Goal: Task Accomplishment & Management: Use online tool/utility

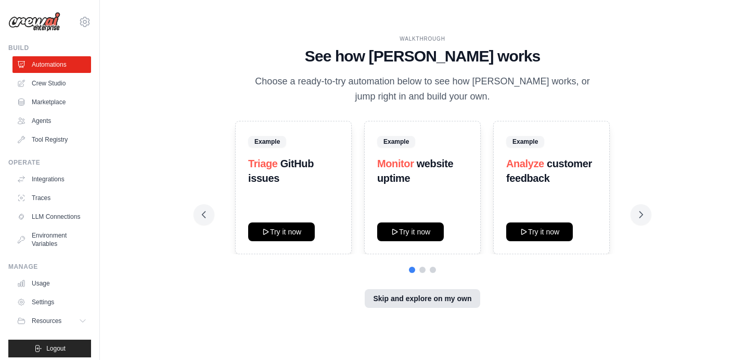
click at [430, 302] on button "Skip and explore on my own" at bounding box center [422, 298] width 115 height 19
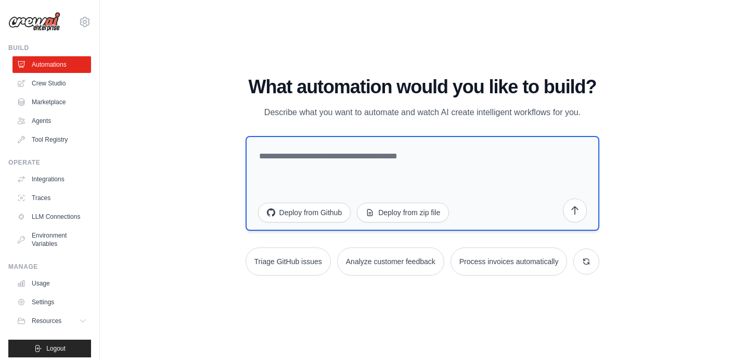
click at [351, 153] on textarea at bounding box center [423, 183] width 354 height 95
type textarea "**********"
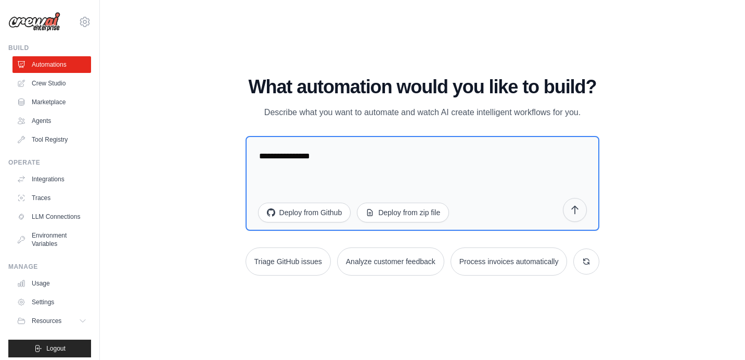
click at [578, 206] on icon "submit" at bounding box center [575, 210] width 10 height 10
click at [54, 322] on span "Resources" at bounding box center [48, 320] width 30 height 8
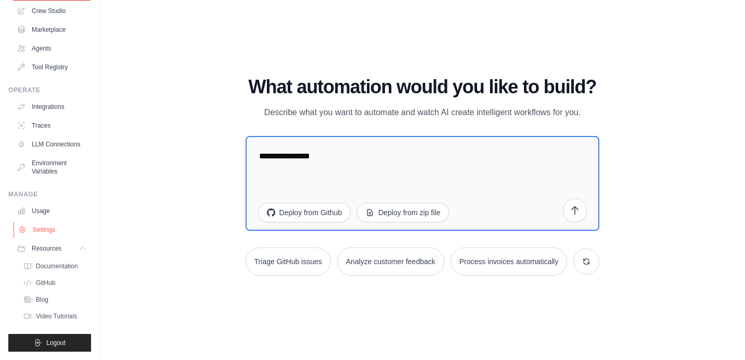
click at [56, 232] on link "Settings" at bounding box center [53, 229] width 79 height 17
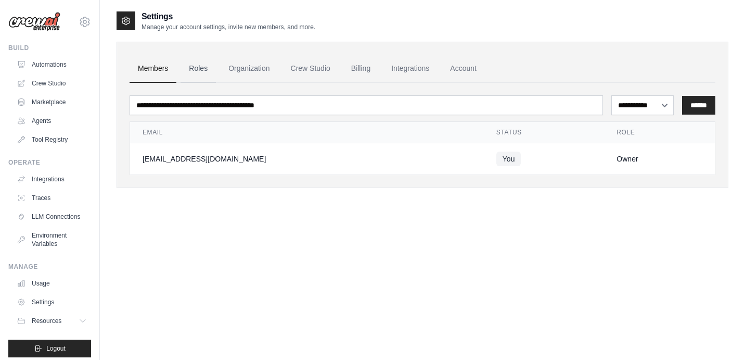
click at [183, 68] on link "Roles" at bounding box center [198, 69] width 35 height 28
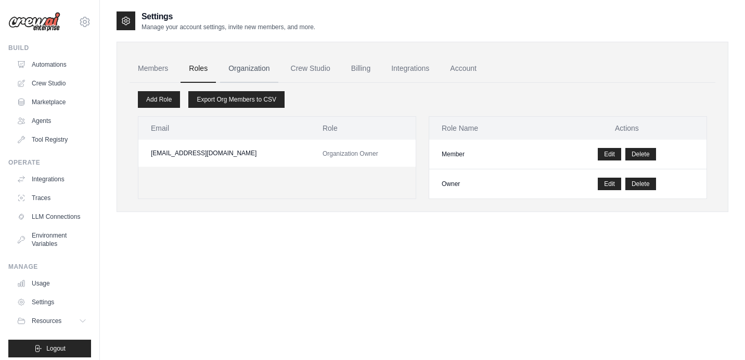
click at [240, 70] on link "Organization" at bounding box center [249, 69] width 58 height 28
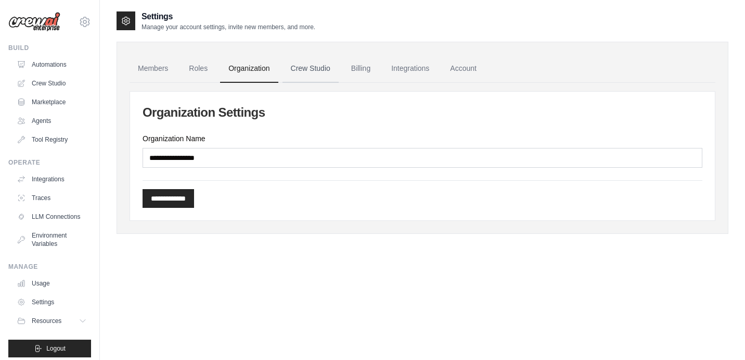
click at [297, 69] on link "Crew Studio" at bounding box center [311, 69] width 56 height 28
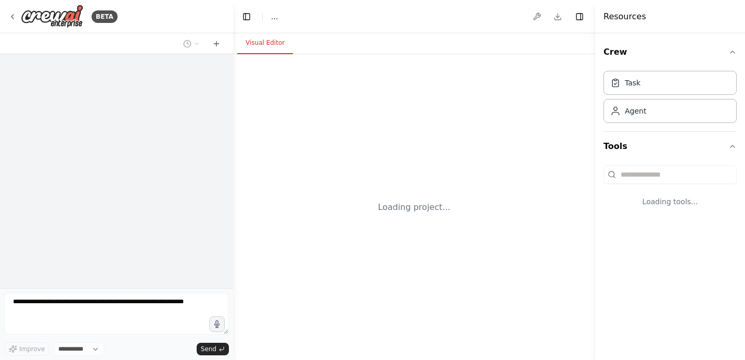
select select "****"
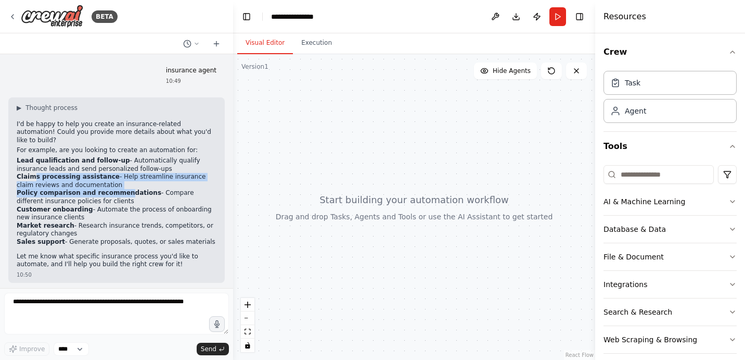
drag, startPoint x: 122, startPoint y: 181, endPoint x: 29, endPoint y: 168, distance: 94.1
click at [29, 170] on ul "Lead qualification and follow-up - Automatically qualify insurance leads and se…" at bounding box center [117, 202] width 200 height 90
click at [29, 173] on strong "Claims processing assistance" at bounding box center [68, 176] width 103 height 7
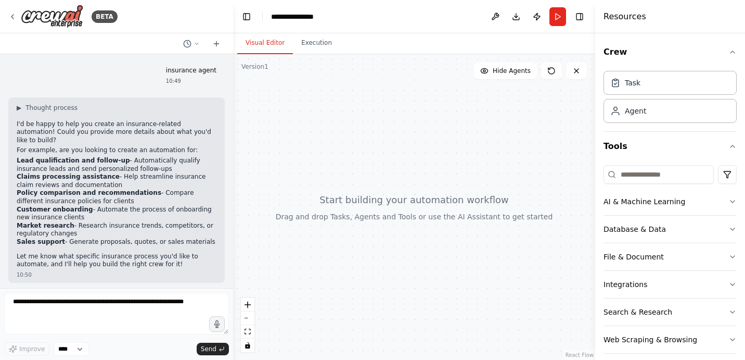
drag, startPoint x: 45, startPoint y: 164, endPoint x: 118, endPoint y: 167, distance: 73.4
click at [118, 167] on div "▶ Thought process I'd be happy to help you create an insurance-related automati…" at bounding box center [116, 189] width 216 height 185
drag, startPoint x: 16, startPoint y: 169, endPoint x: 107, endPoint y: 175, distance: 90.8
click at [107, 175] on li "Claims processing assistance - Help streamline insurance claim reviews and docu…" at bounding box center [117, 181] width 200 height 16
copy li "Claims processing assistance - Help streamline insurance claim reviews and docu…"
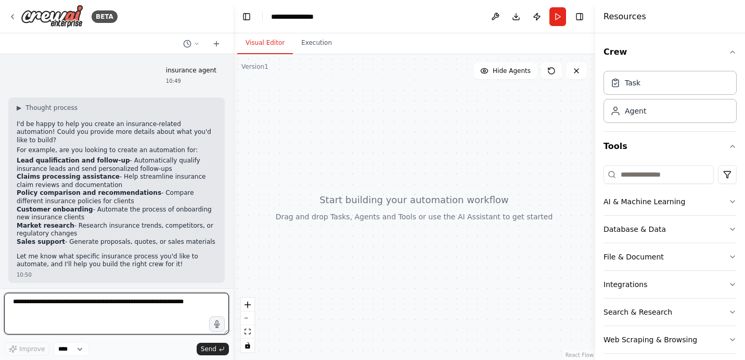
click at [98, 302] on textarea at bounding box center [116, 313] width 225 height 42
paste textarea "**********"
type textarea "**********"
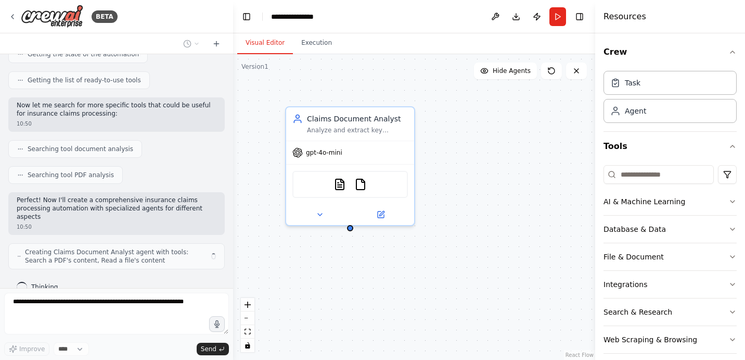
scroll to position [374, 0]
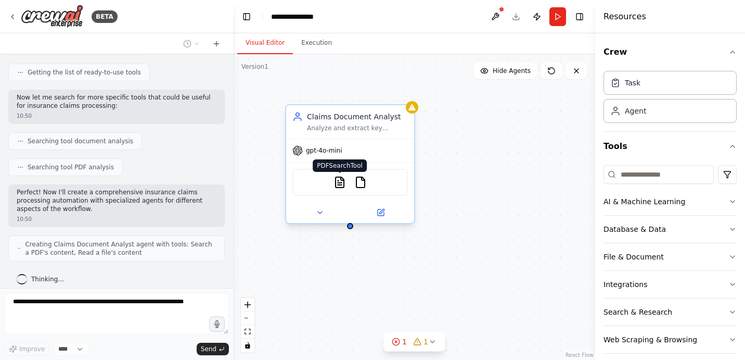
click at [343, 184] on img at bounding box center [340, 182] width 12 height 12
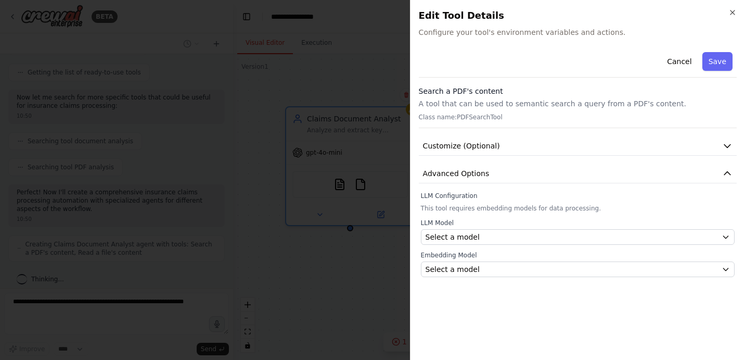
scroll to position [408, 0]
click at [342, 167] on div at bounding box center [372, 180] width 745 height 360
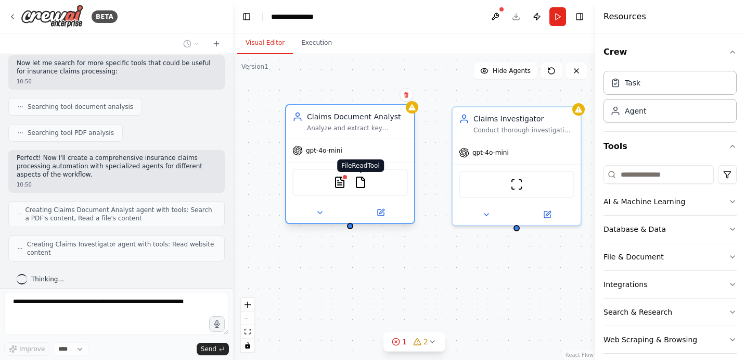
click at [364, 185] on img at bounding box center [360, 182] width 12 height 12
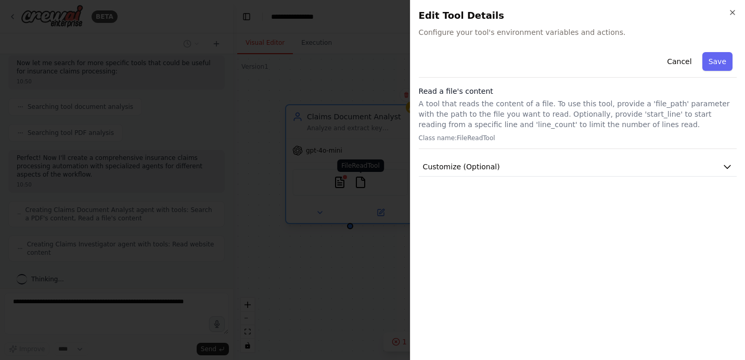
click at [364, 185] on div at bounding box center [372, 180] width 745 height 360
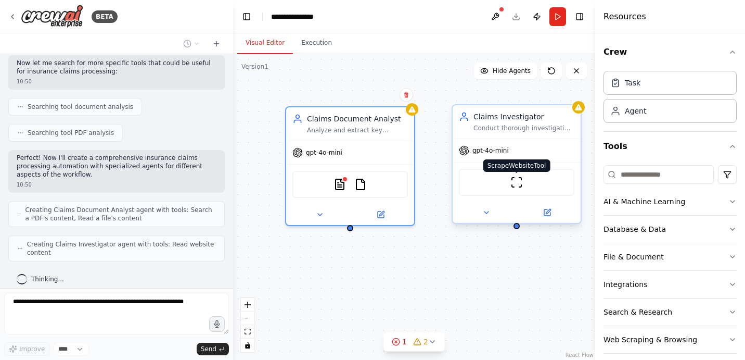
click at [511, 181] on img at bounding box center [517, 182] width 12 height 12
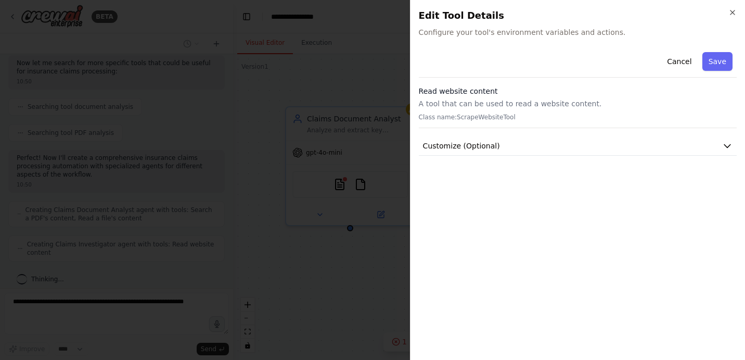
click at [326, 141] on div at bounding box center [372, 180] width 745 height 360
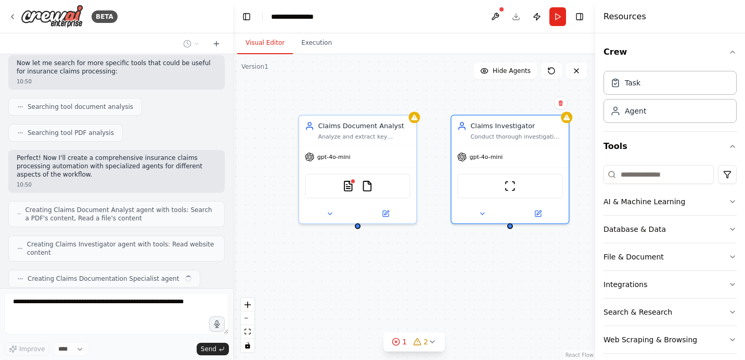
scroll to position [434, 0]
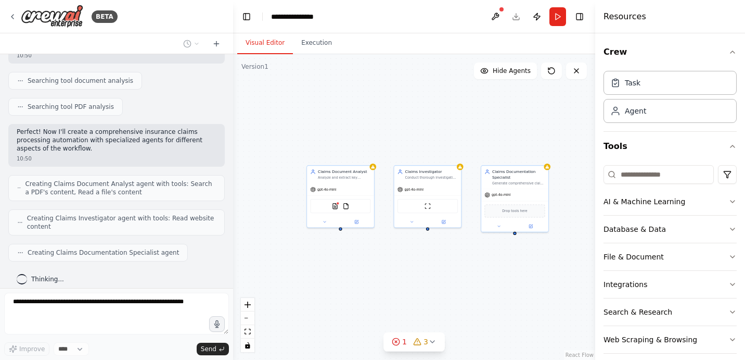
drag, startPoint x: 478, startPoint y: 233, endPoint x: 428, endPoint y: 243, distance: 50.8
click at [428, 243] on div "Claims Document Analyst Analyze and extract key information from insurance clai…" at bounding box center [414, 206] width 362 height 305
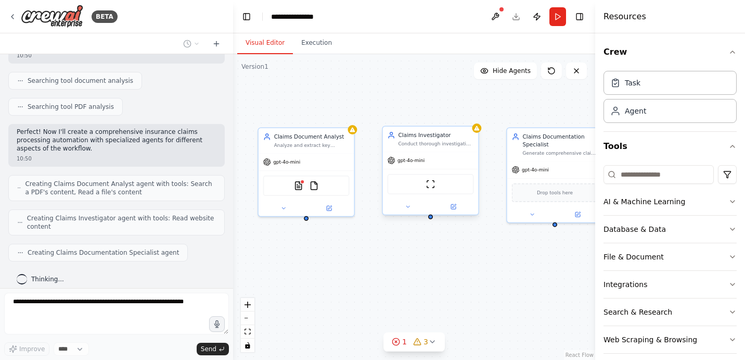
click at [418, 189] on div "ScrapeWebsiteTool" at bounding box center [431, 184] width 86 height 20
click at [430, 189] on div "ScrapeWebsiteTool" at bounding box center [431, 184] width 86 height 20
click at [453, 198] on div "ScrapeWebsiteTool" at bounding box center [431, 184] width 96 height 30
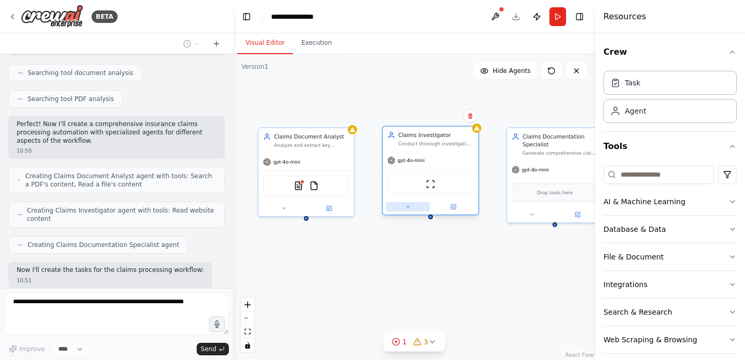
scroll to position [495, 0]
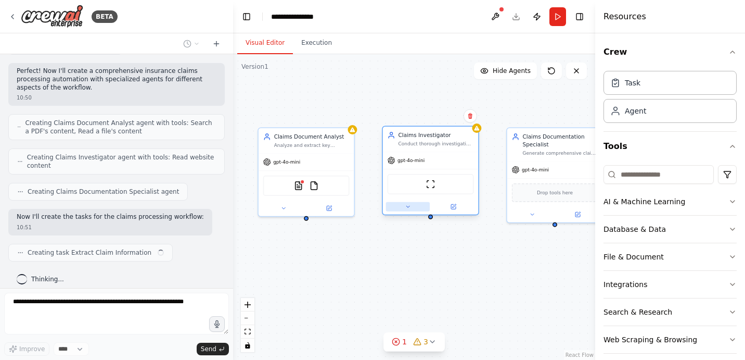
click at [413, 205] on button at bounding box center [408, 206] width 44 height 9
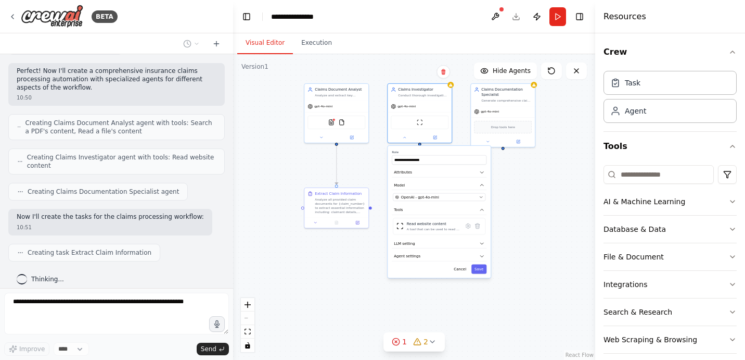
drag, startPoint x: 422, startPoint y: 132, endPoint x: 423, endPoint y: 70, distance: 62.5
click at [423, 70] on div ".deletable-edge-delete-btn { width: 20px; height: 20px; border: 0px solid #ffff…" at bounding box center [414, 206] width 362 height 305
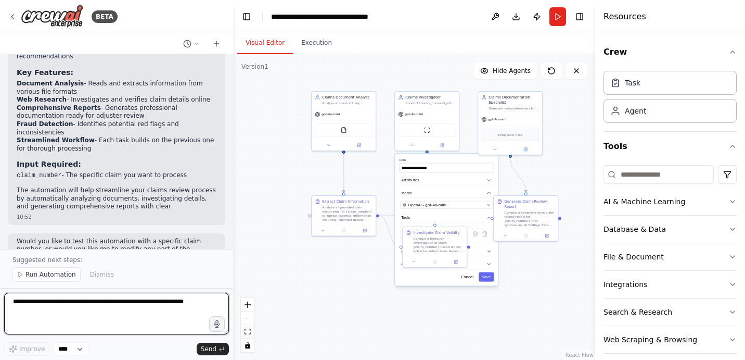
scroll to position [1215, 0]
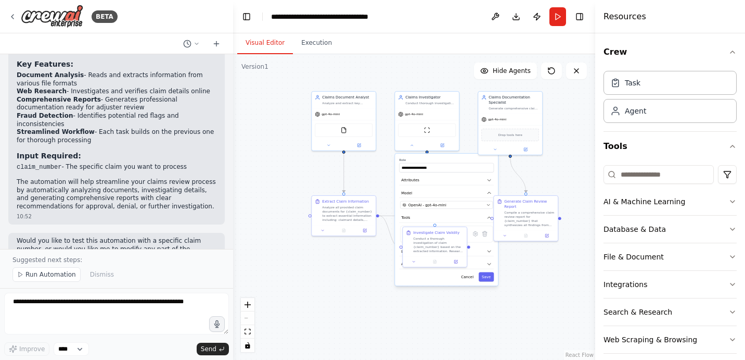
click at [549, 17] on header "**********" at bounding box center [414, 16] width 362 height 33
click at [555, 17] on button "Run" at bounding box center [558, 16] width 17 height 19
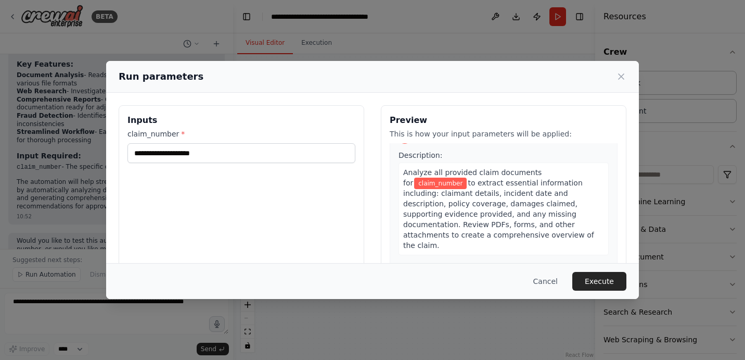
scroll to position [25, 0]
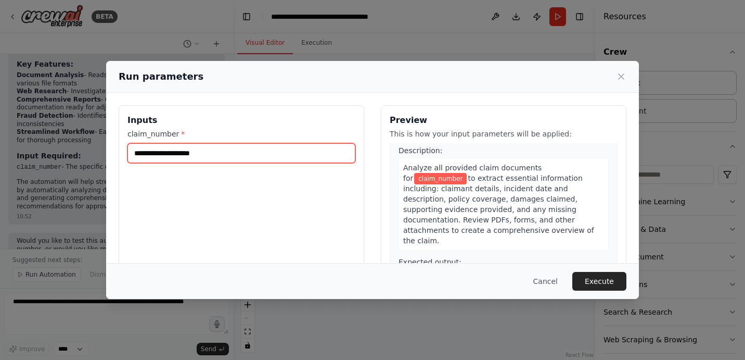
click at [249, 155] on input "claim_number *" at bounding box center [241, 153] width 228 height 20
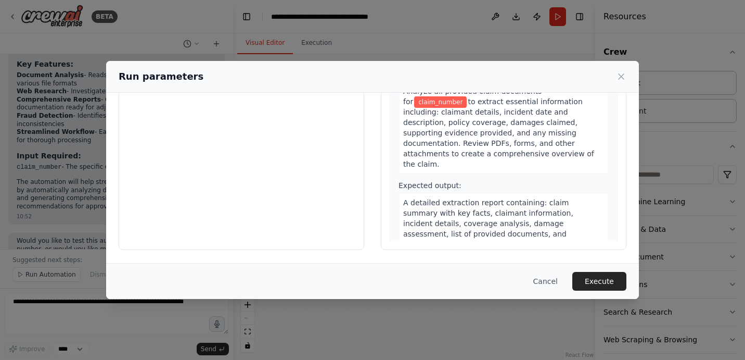
scroll to position [0, 0]
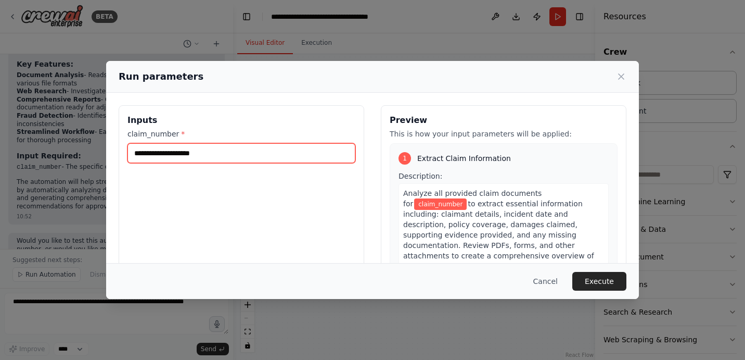
click at [202, 156] on input "claim_number *" at bounding box center [241, 153] width 228 height 20
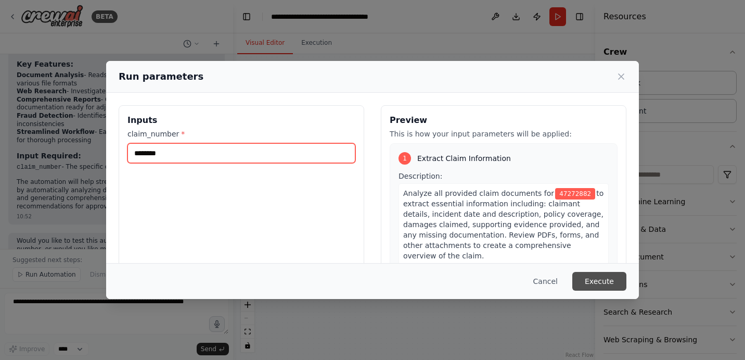
type input "********"
click at [593, 280] on button "Execute" at bounding box center [599, 281] width 54 height 19
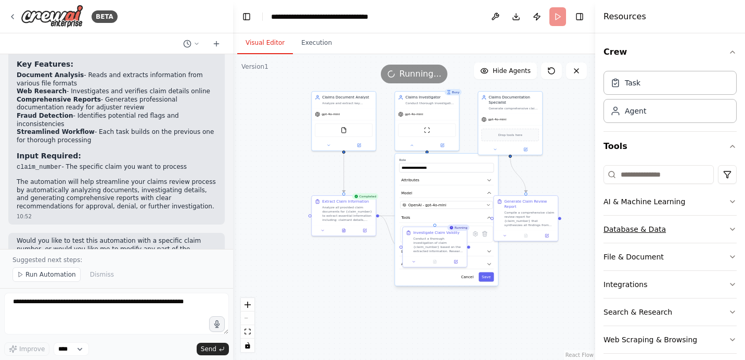
click at [673, 229] on button "Database & Data" at bounding box center [670, 228] width 133 height 27
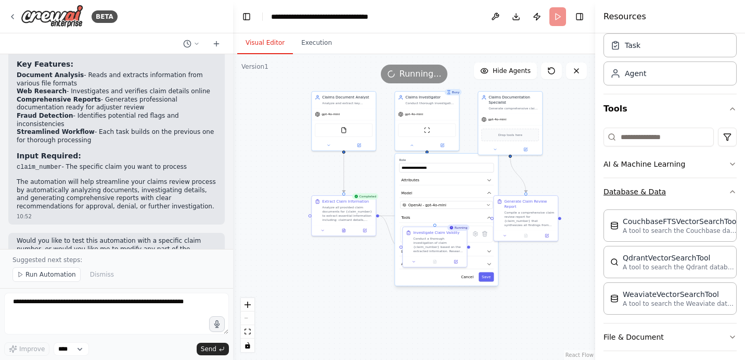
scroll to position [46, 0]
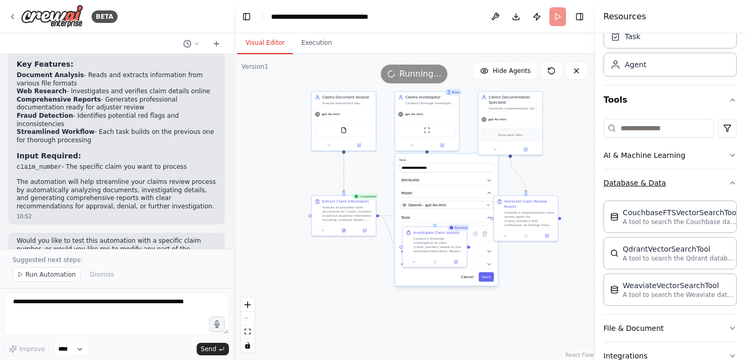
click at [691, 191] on button "Database & Data" at bounding box center [670, 182] width 133 height 27
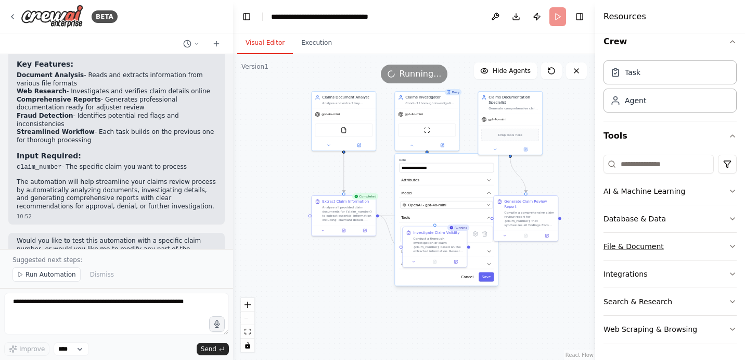
click at [689, 255] on button "File & Document" at bounding box center [670, 246] width 133 height 27
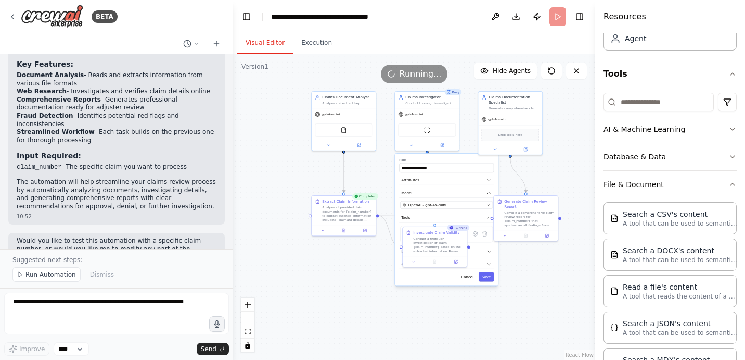
scroll to position [73, 0]
click at [673, 226] on p "A tool that can be used to semantic search a query from a CSV's content." at bounding box center [680, 222] width 114 height 8
click at [665, 220] on p "A tool that can be used to semantic search a query from a CSV's content." at bounding box center [680, 222] width 114 height 8
click at [738, 189] on div "Crew Task Agent Tools AI & Machine Learning Database & Data File & Document Sea…" at bounding box center [670, 196] width 150 height 326
click at [729, 185] on icon "button" at bounding box center [733, 184] width 8 height 8
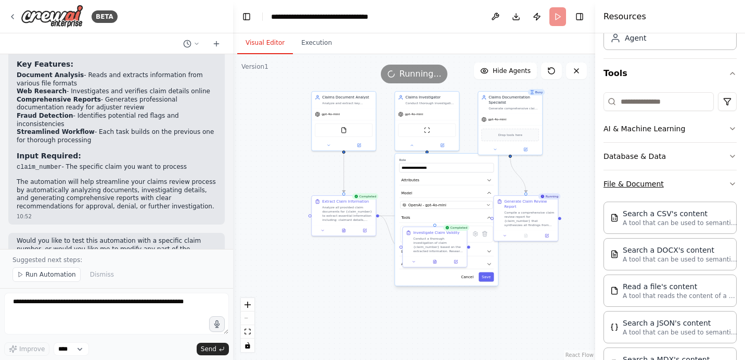
scroll to position [10, 0]
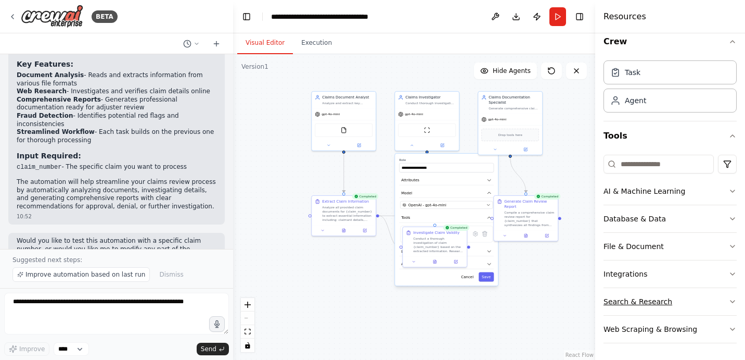
click at [679, 308] on button "Search & Research" at bounding box center [670, 301] width 133 height 27
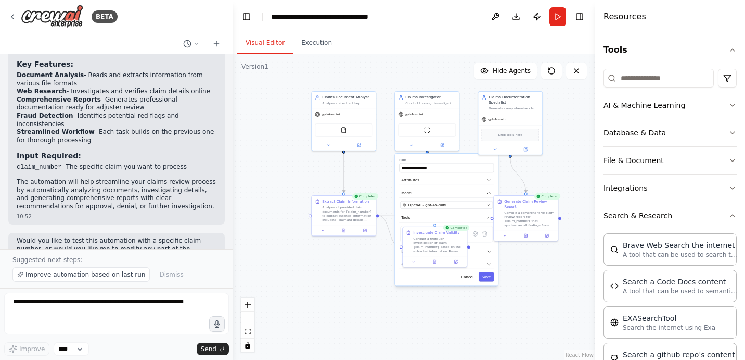
scroll to position [147, 0]
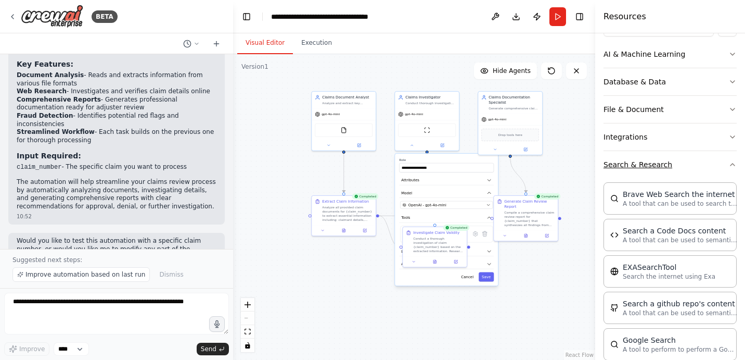
click at [677, 151] on button "Search & Research" at bounding box center [670, 164] width 133 height 27
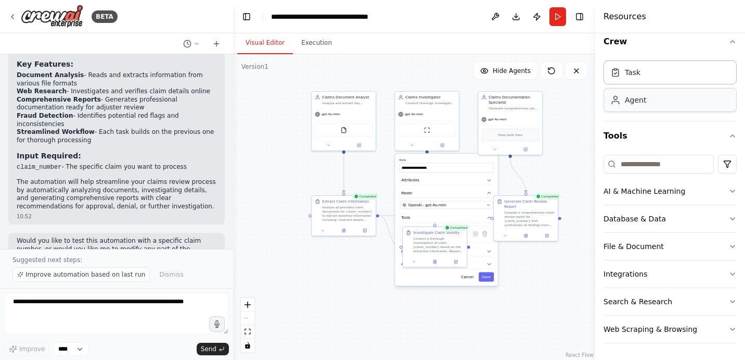
scroll to position [0, 0]
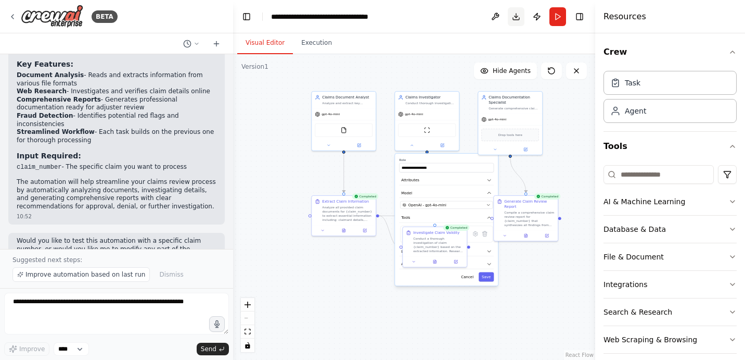
click at [518, 18] on button "Download" at bounding box center [516, 16] width 17 height 19
click at [518, 132] on span "Drop tools here" at bounding box center [511, 133] width 24 height 5
click at [337, 296] on div ".deletable-edge-delete-btn { width: 20px; height: 20px; border: 0px solid #ffff…" at bounding box center [414, 206] width 362 height 305
click at [510, 72] on span "Hide Agents" at bounding box center [512, 71] width 38 height 8
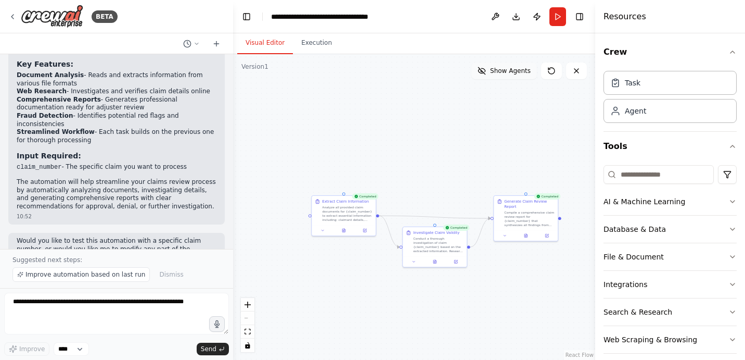
click at [510, 72] on span "Show Agents" at bounding box center [510, 71] width 41 height 8
click at [510, 72] on span "Hide Agents" at bounding box center [512, 71] width 38 height 8
click at [510, 72] on span "Show Agents" at bounding box center [510, 71] width 41 height 8
click at [315, 53] on button "Execution" at bounding box center [316, 43] width 47 height 22
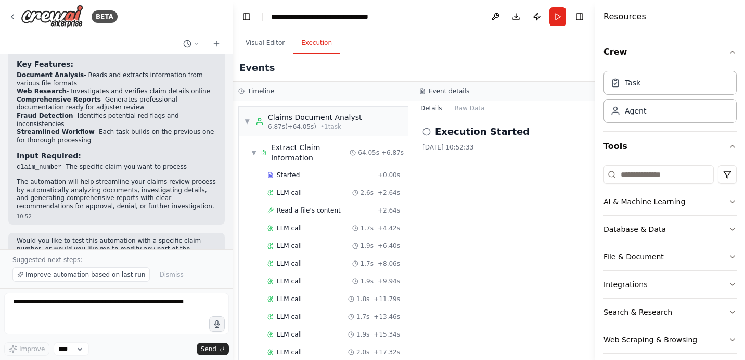
click at [452, 133] on h2 "Execution Started" at bounding box center [482, 131] width 95 height 15
click at [463, 107] on button "Raw Data" at bounding box center [470, 108] width 43 height 15
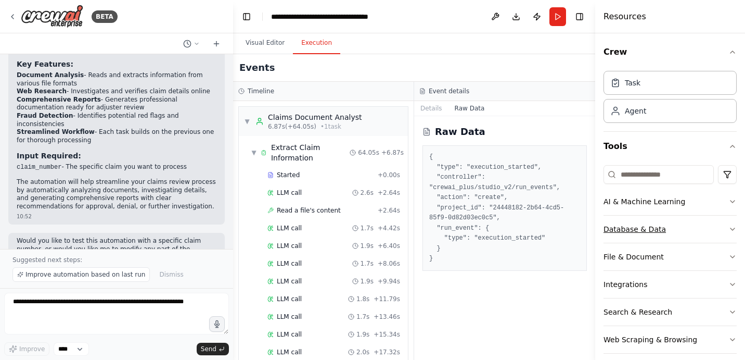
click at [630, 231] on button "Database & Data" at bounding box center [670, 228] width 133 height 27
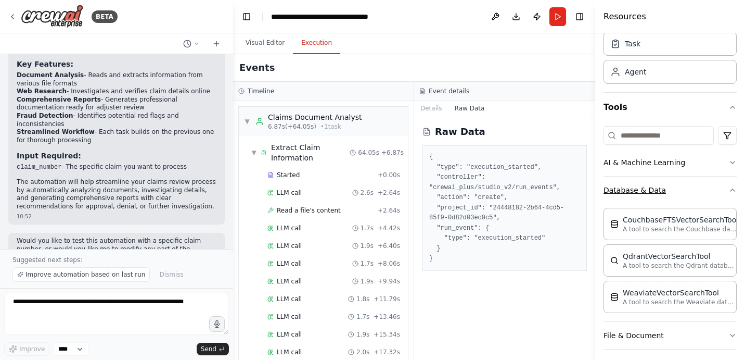
scroll to position [55, 0]
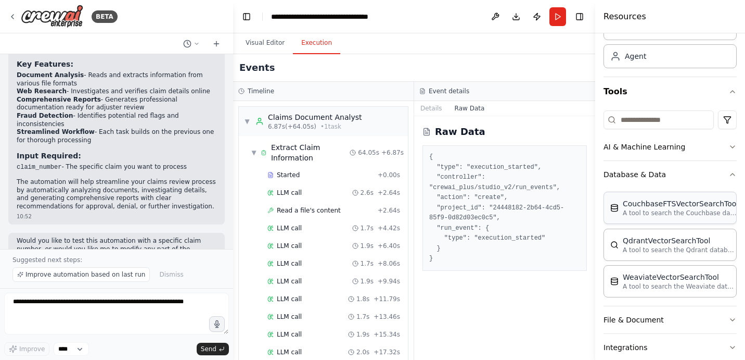
click at [673, 206] on div "CouchbaseFTSVectorSearchTool" at bounding box center [681, 203] width 116 height 10
drag, startPoint x: 673, startPoint y: 206, endPoint x: 540, endPoint y: 198, distance: 132.9
click at [540, 198] on div "BETA insurance agent 10:49 ▶ Thought process I'd be happy to help you create an…" at bounding box center [372, 180] width 745 height 360
click at [679, 216] on p "A tool to search the Couchbase database for relevant information on internal do…" at bounding box center [680, 213] width 114 height 8
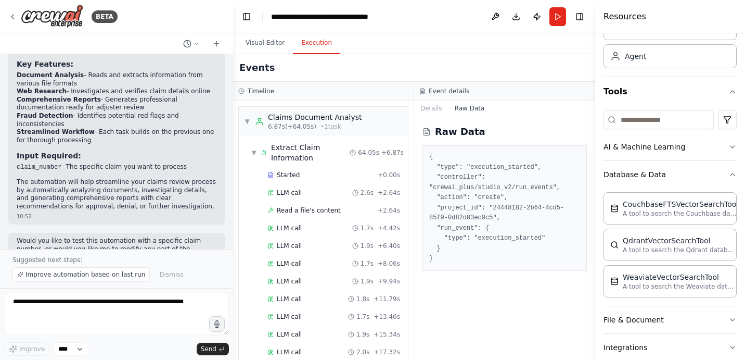
scroll to position [0, 0]
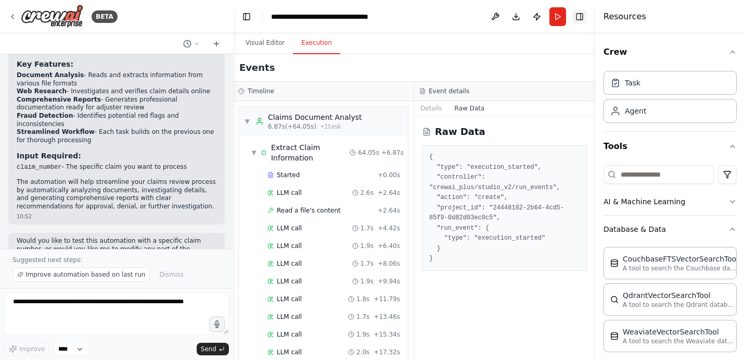
click at [580, 16] on button "Toggle Right Sidebar" at bounding box center [579, 16] width 15 height 15
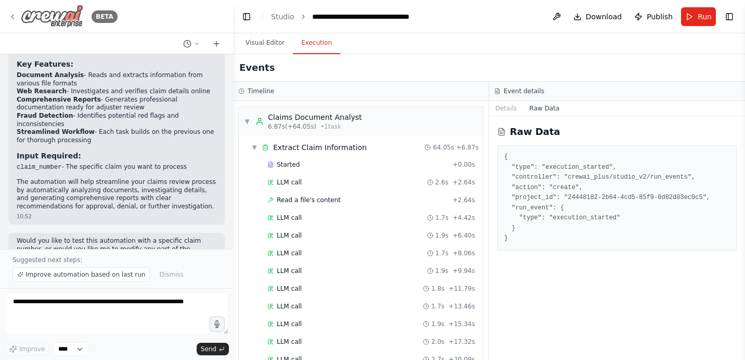
click at [90, 19] on div "BETA" at bounding box center [102, 16] width 30 height 12
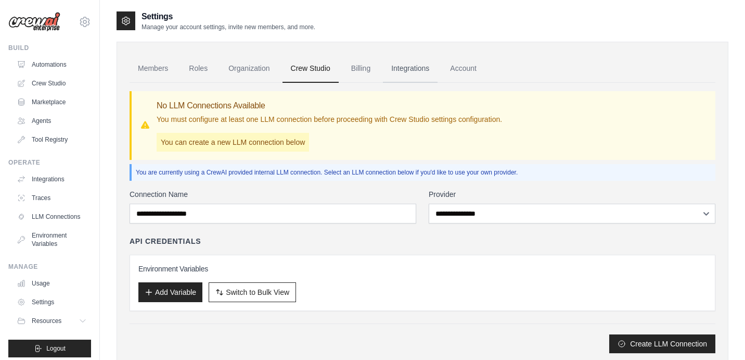
click at [389, 76] on link "Integrations" at bounding box center [410, 69] width 55 height 28
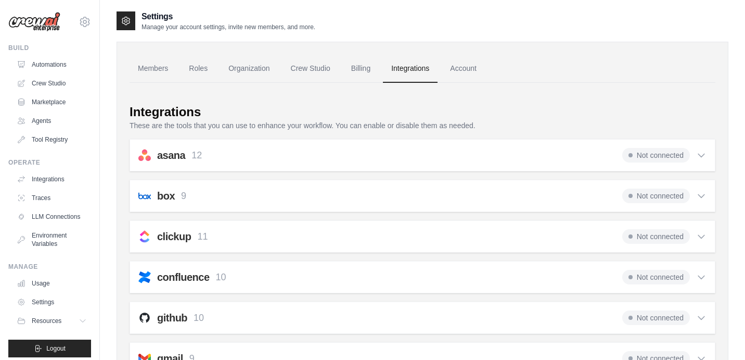
click at [364, 74] on link "Billing" at bounding box center [361, 69] width 36 height 28
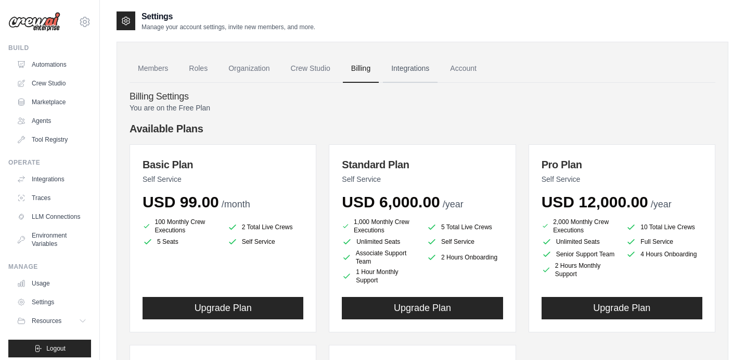
click at [410, 70] on link "Integrations" at bounding box center [410, 69] width 55 height 28
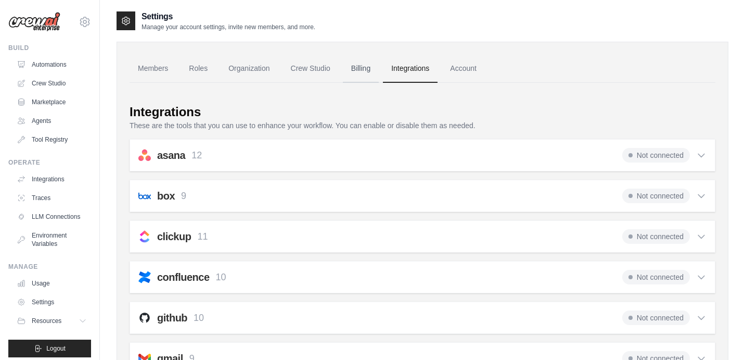
click at [372, 70] on link "Billing" at bounding box center [361, 69] width 36 height 28
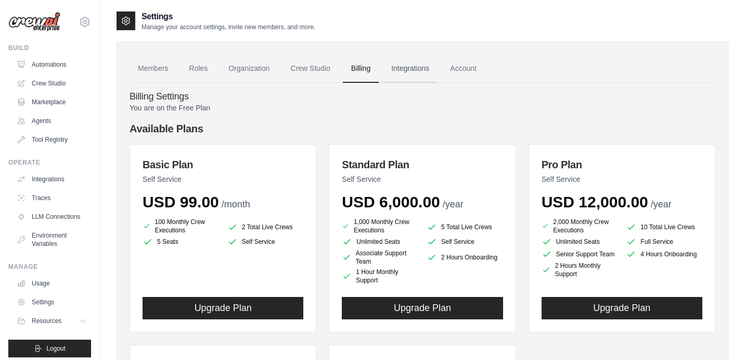
click at [414, 74] on link "Integrations" at bounding box center [410, 69] width 55 height 28
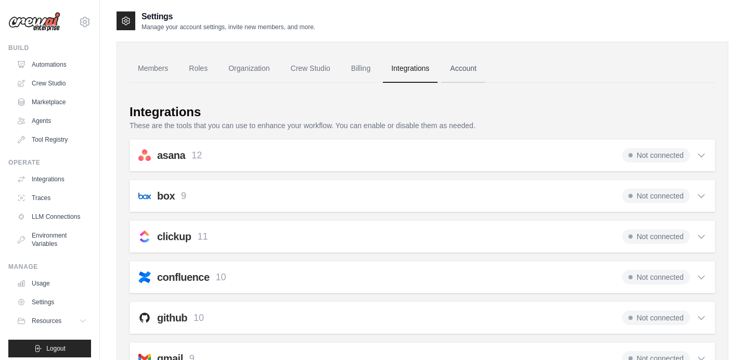
click at [462, 70] on link "Account" at bounding box center [463, 69] width 43 height 28
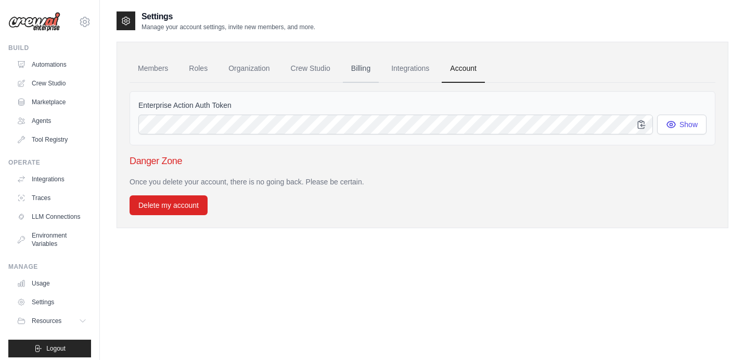
click at [359, 71] on link "Billing" at bounding box center [361, 69] width 36 height 28
